Goal: Go to known website: Go to known website

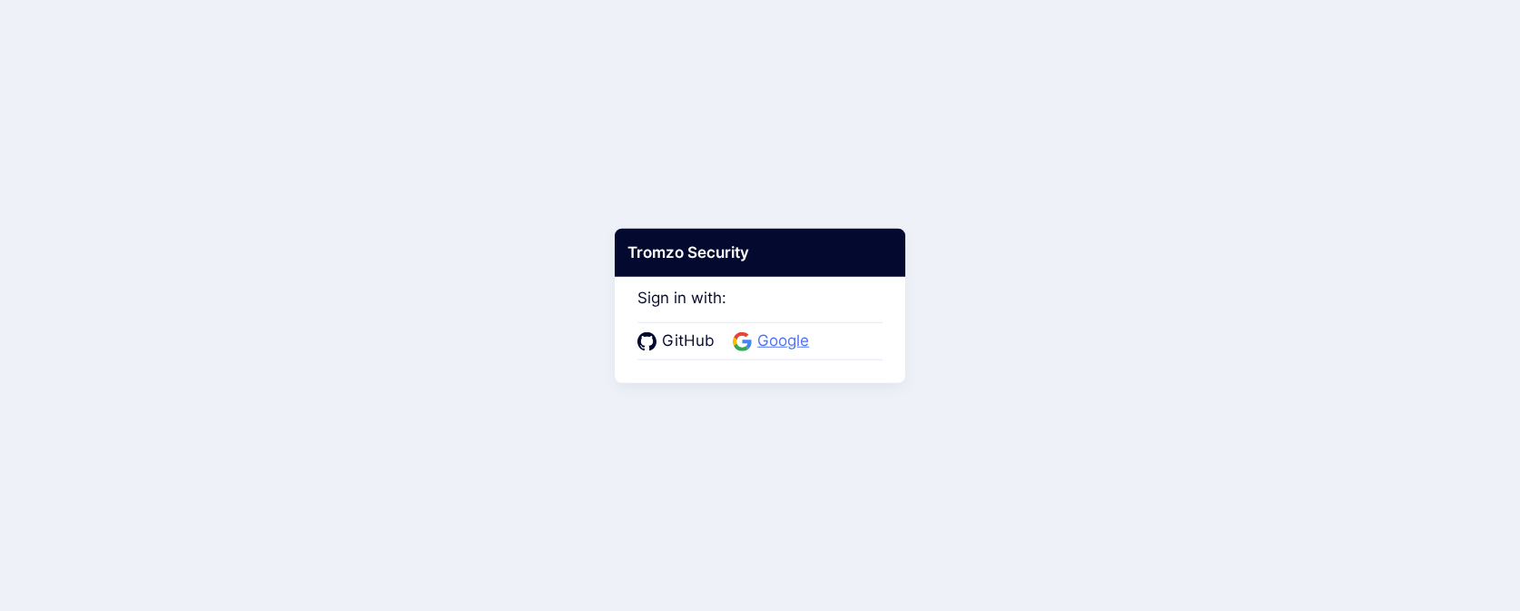
click at [799, 348] on span "Google" at bounding box center [783, 342] width 63 height 24
